Goal: Information Seeking & Learning: Learn about a topic

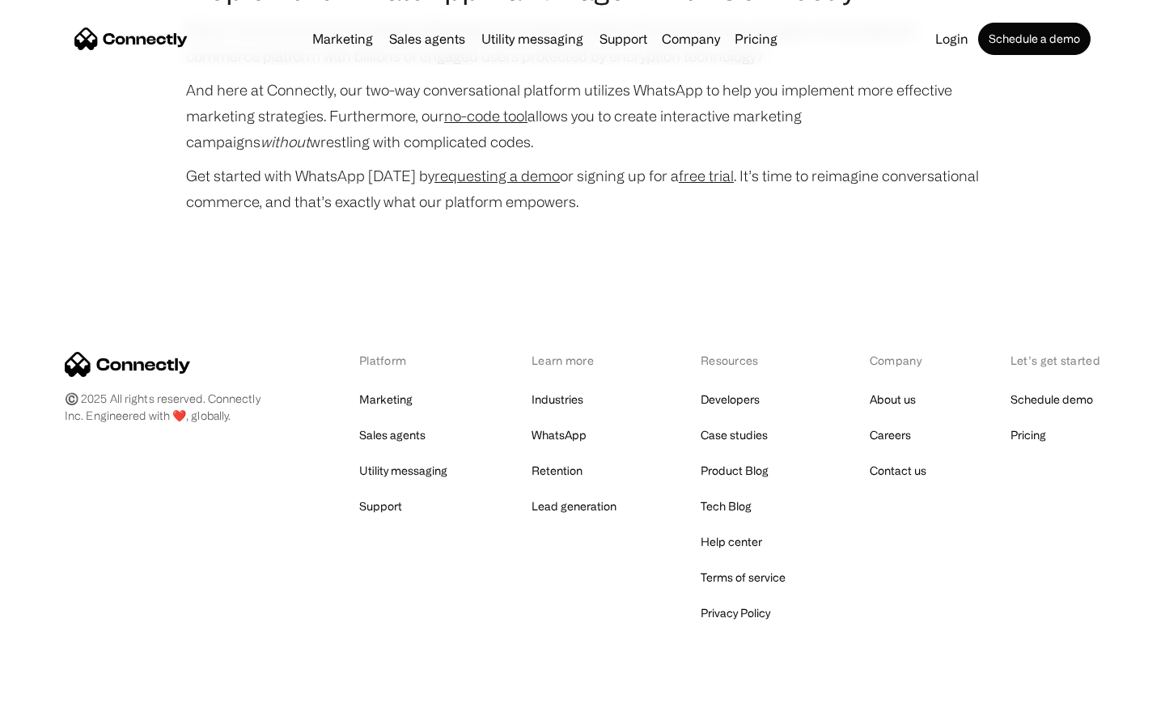
scroll to position [7771, 0]
